Goal: Transaction & Acquisition: Book appointment/travel/reservation

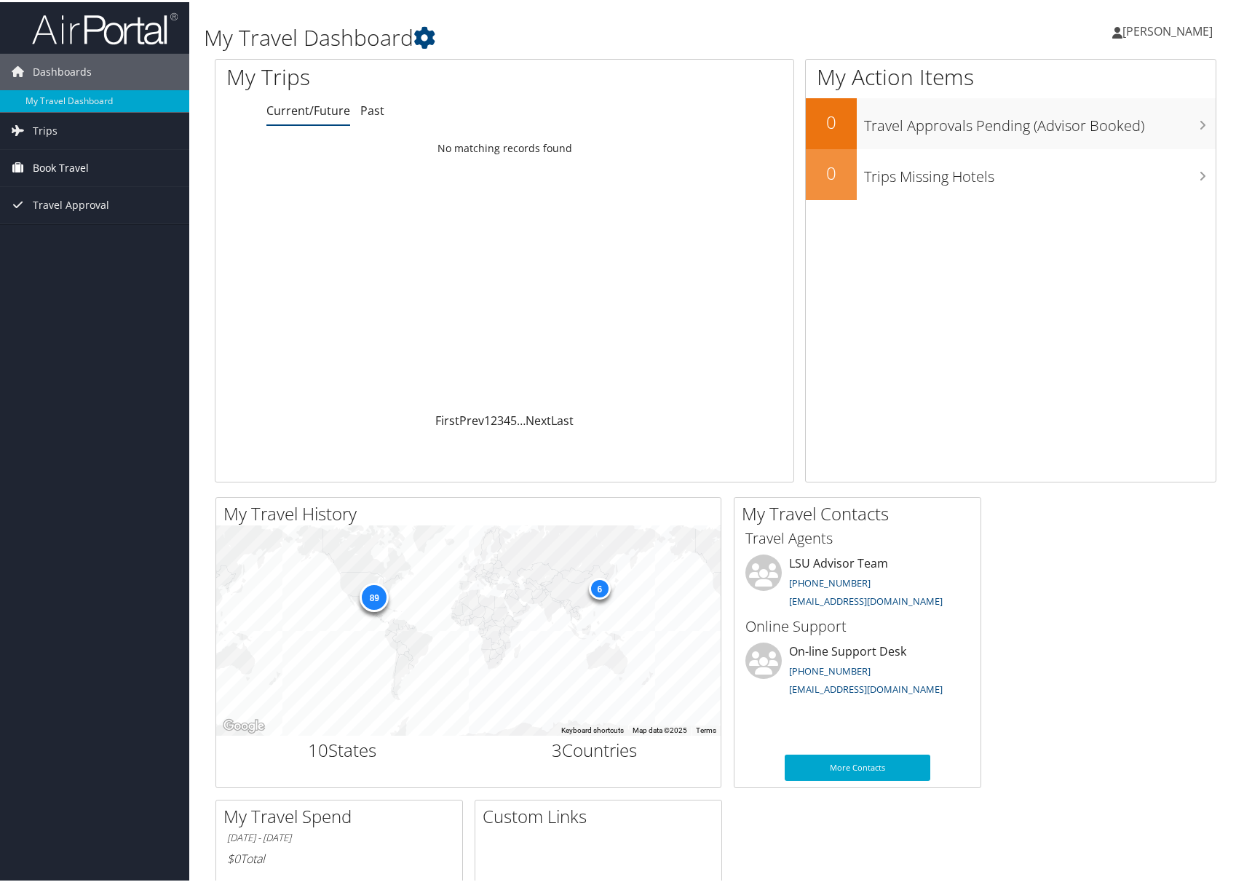
click at [47, 164] on span "Book Travel" at bounding box center [61, 166] width 56 height 36
click at [64, 215] on link "Book/Manage Online Trips" at bounding box center [94, 217] width 189 height 22
